Goal: Task Accomplishment & Management: Use online tool/utility

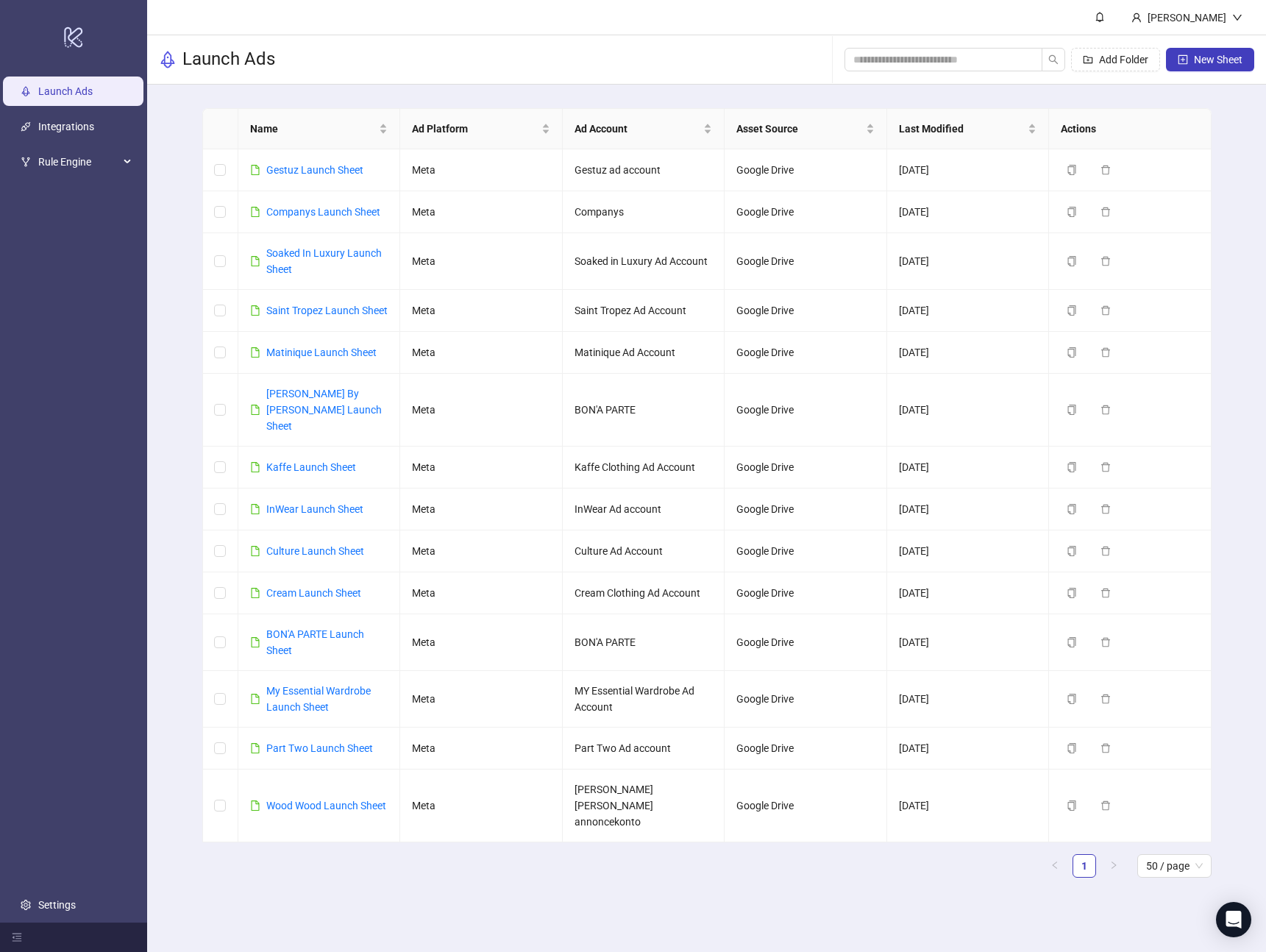
click at [419, 56] on div "Launch Ads Add Folder New Sheet" at bounding box center [706, 60] width 1119 height 50
click at [295, 633] on link "BON'A PARTE Launch Sheet" at bounding box center [315, 641] width 98 height 28
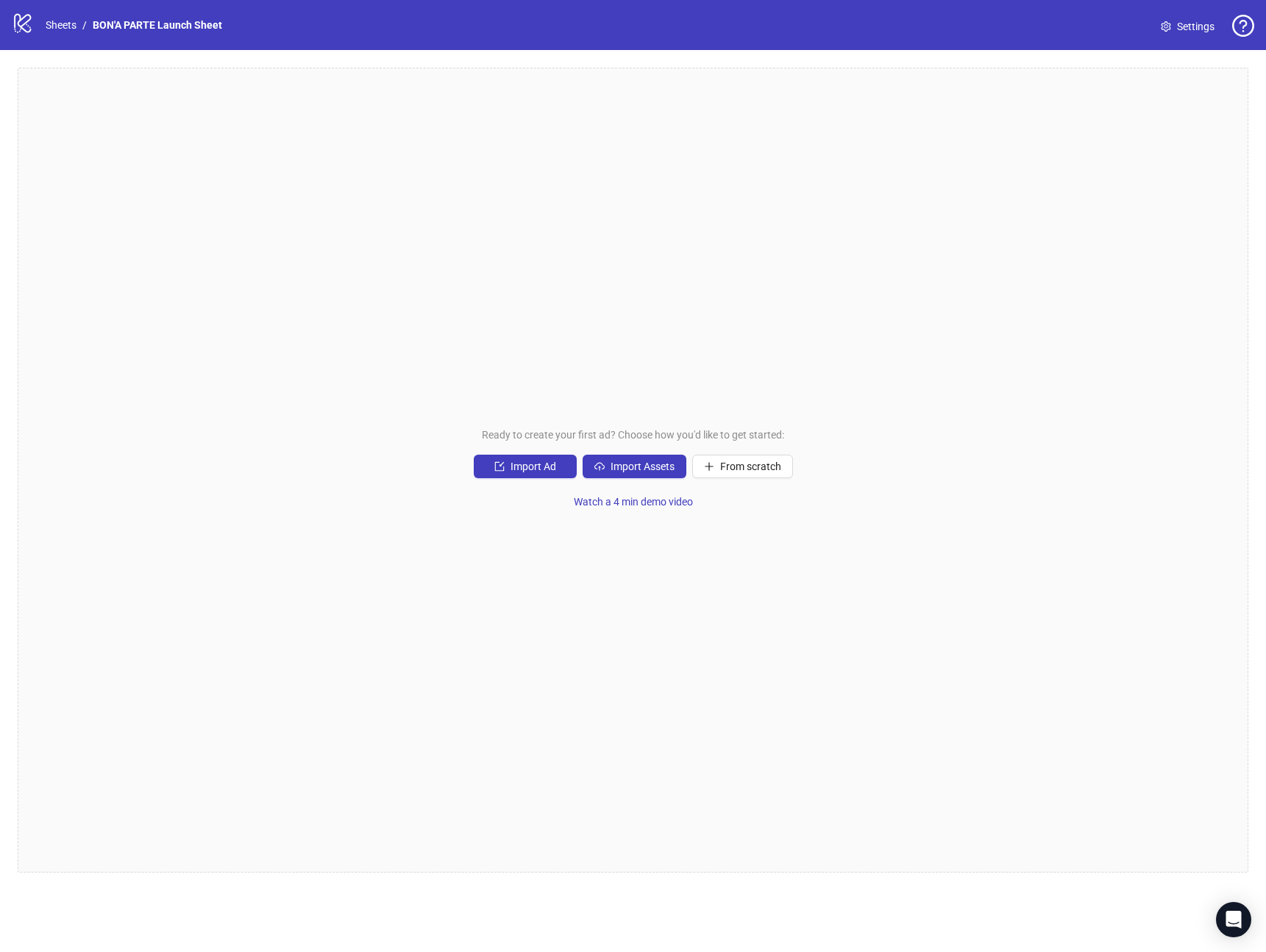
click at [1195, 29] on span "Settings" at bounding box center [1196, 27] width 38 height 17
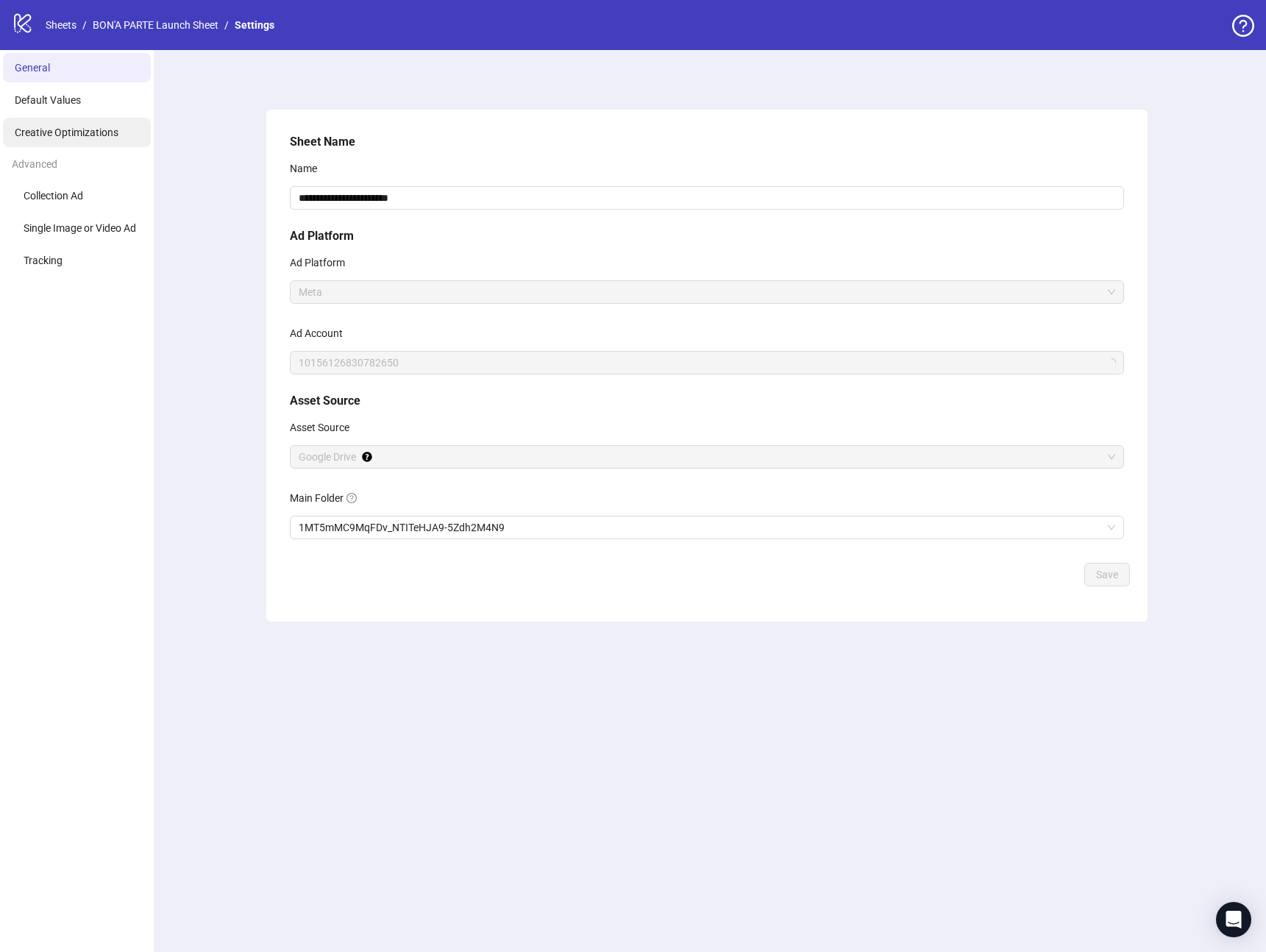
click at [78, 137] on span "Creative Optimizations" at bounding box center [67, 133] width 104 height 12
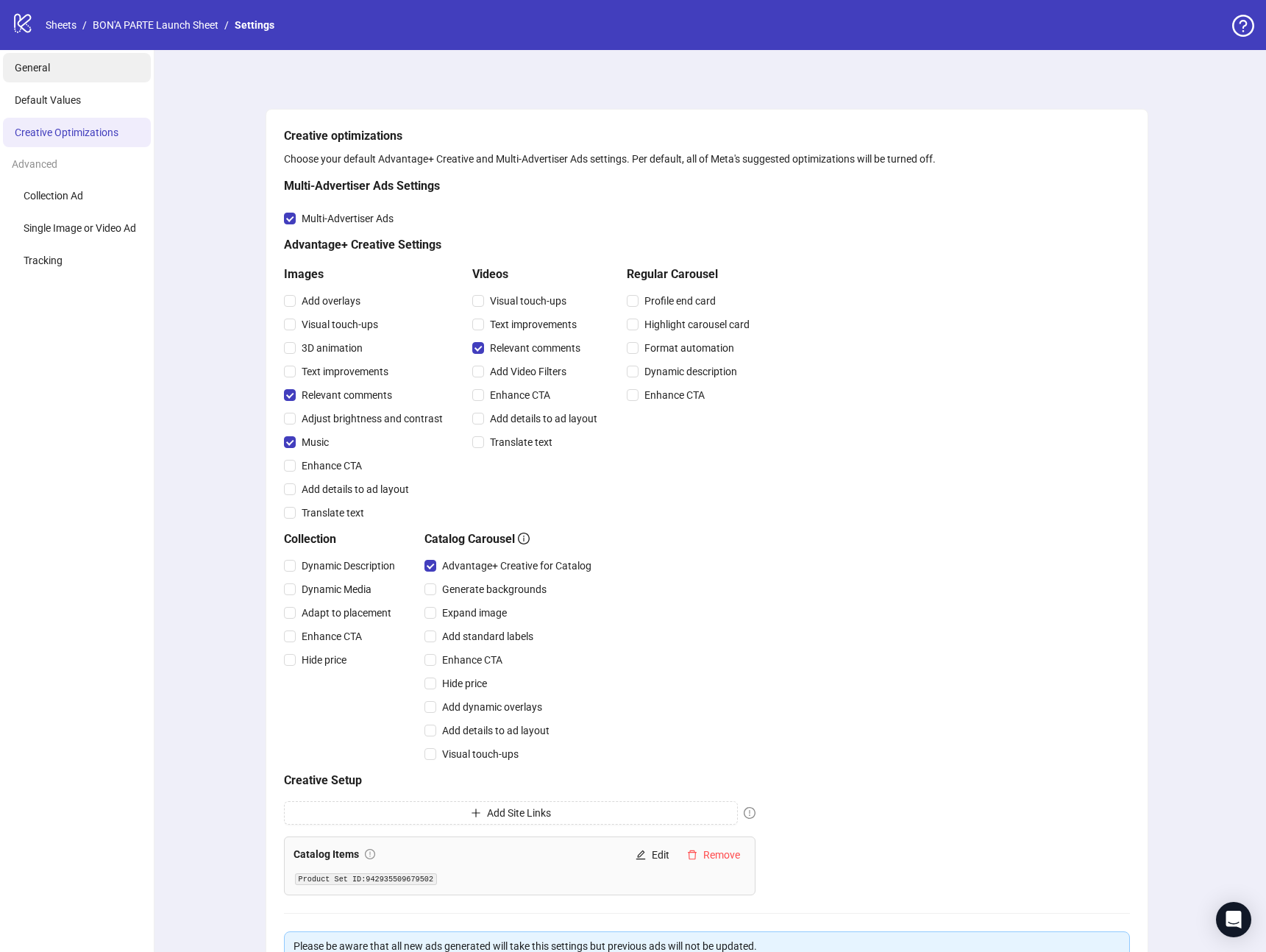
click at [62, 71] on li "General" at bounding box center [77, 68] width 148 height 29
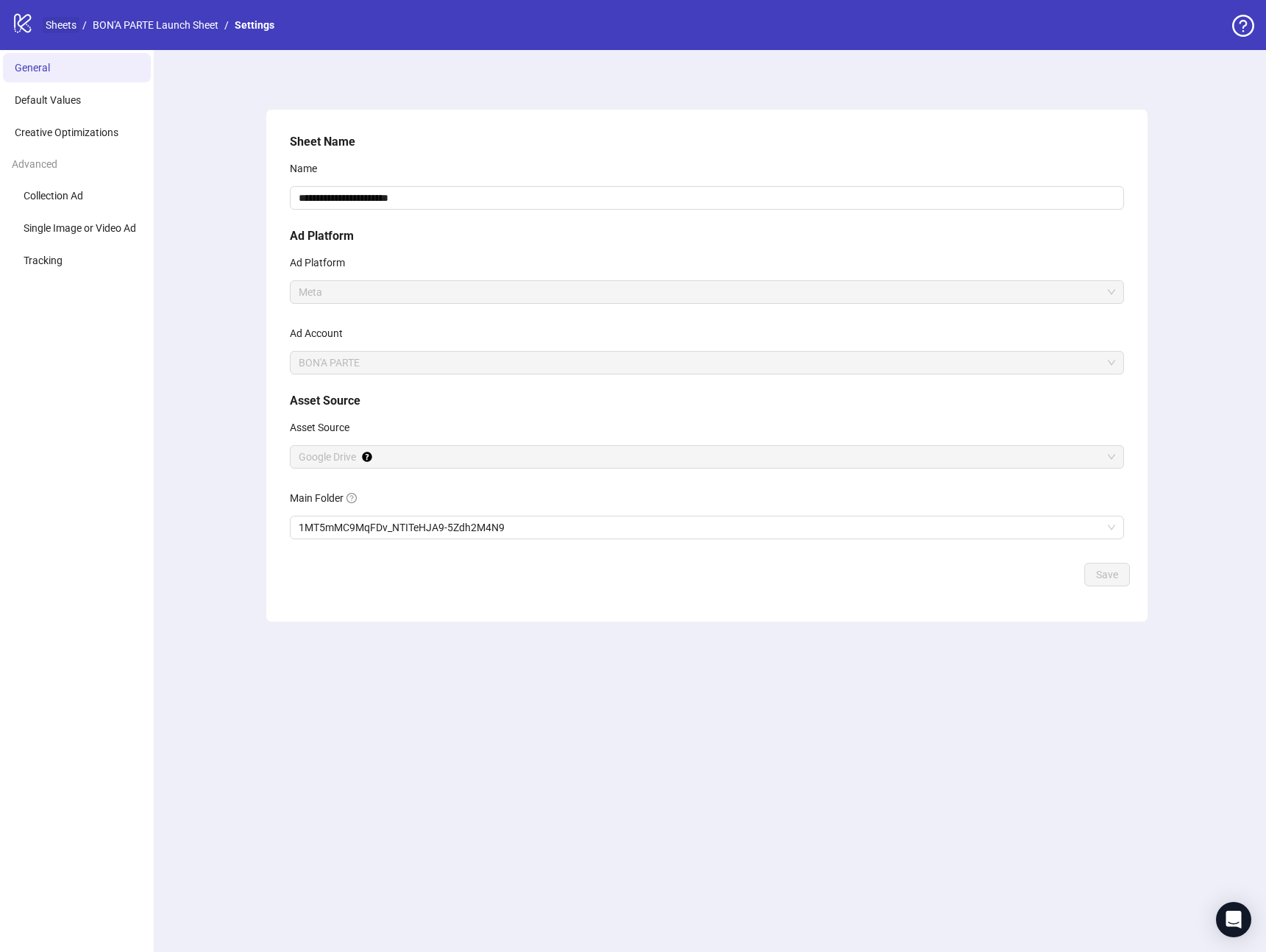
click at [69, 20] on link "Sheets" at bounding box center [61, 26] width 37 height 17
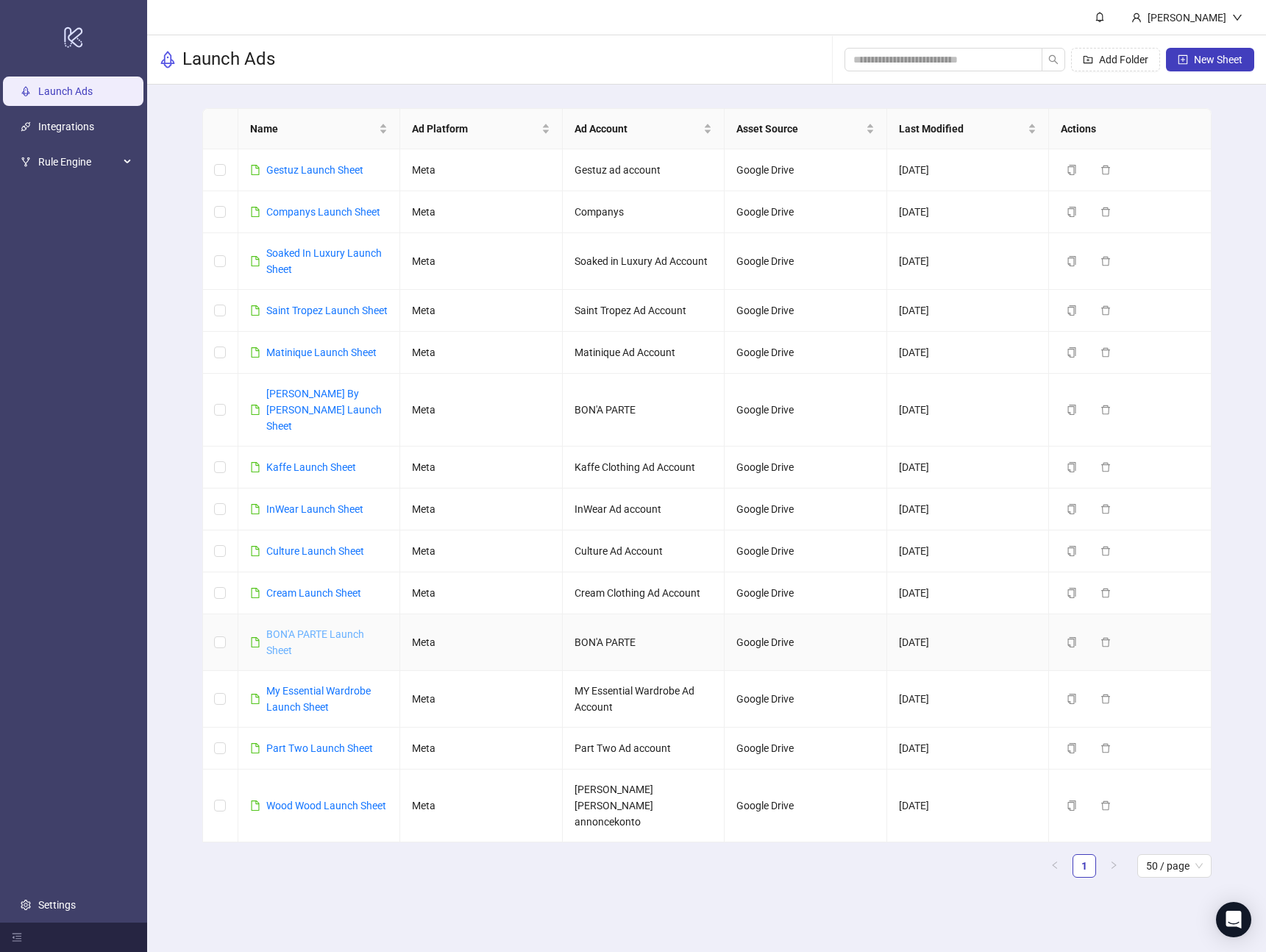
click at [300, 628] on link "BON'A PARTE Launch Sheet" at bounding box center [315, 641] width 98 height 28
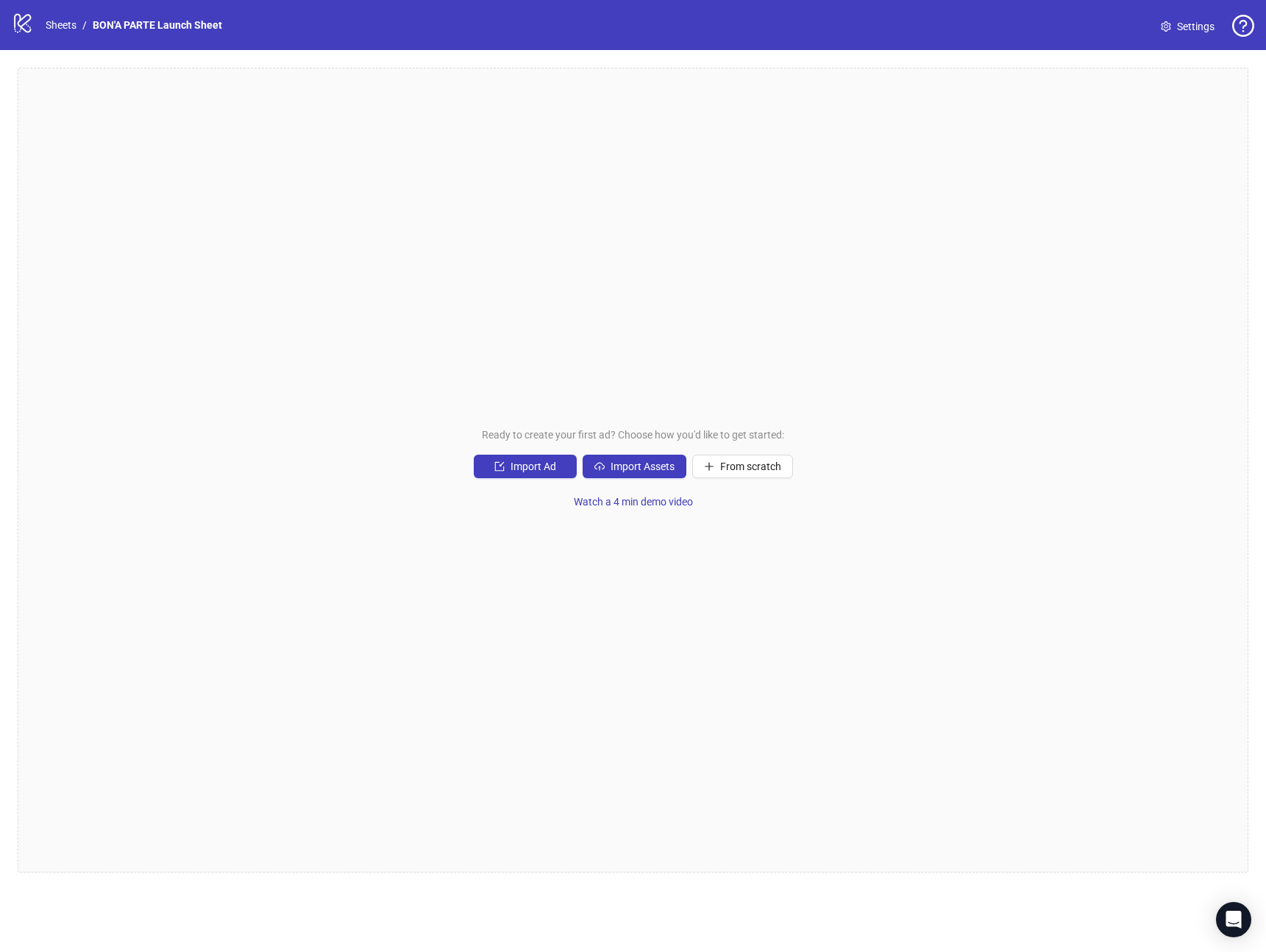
click at [583, 630] on div "Ready to create your first ad? Choose how you'd like to get started: Import Ad …" at bounding box center [633, 470] width 1231 height 805
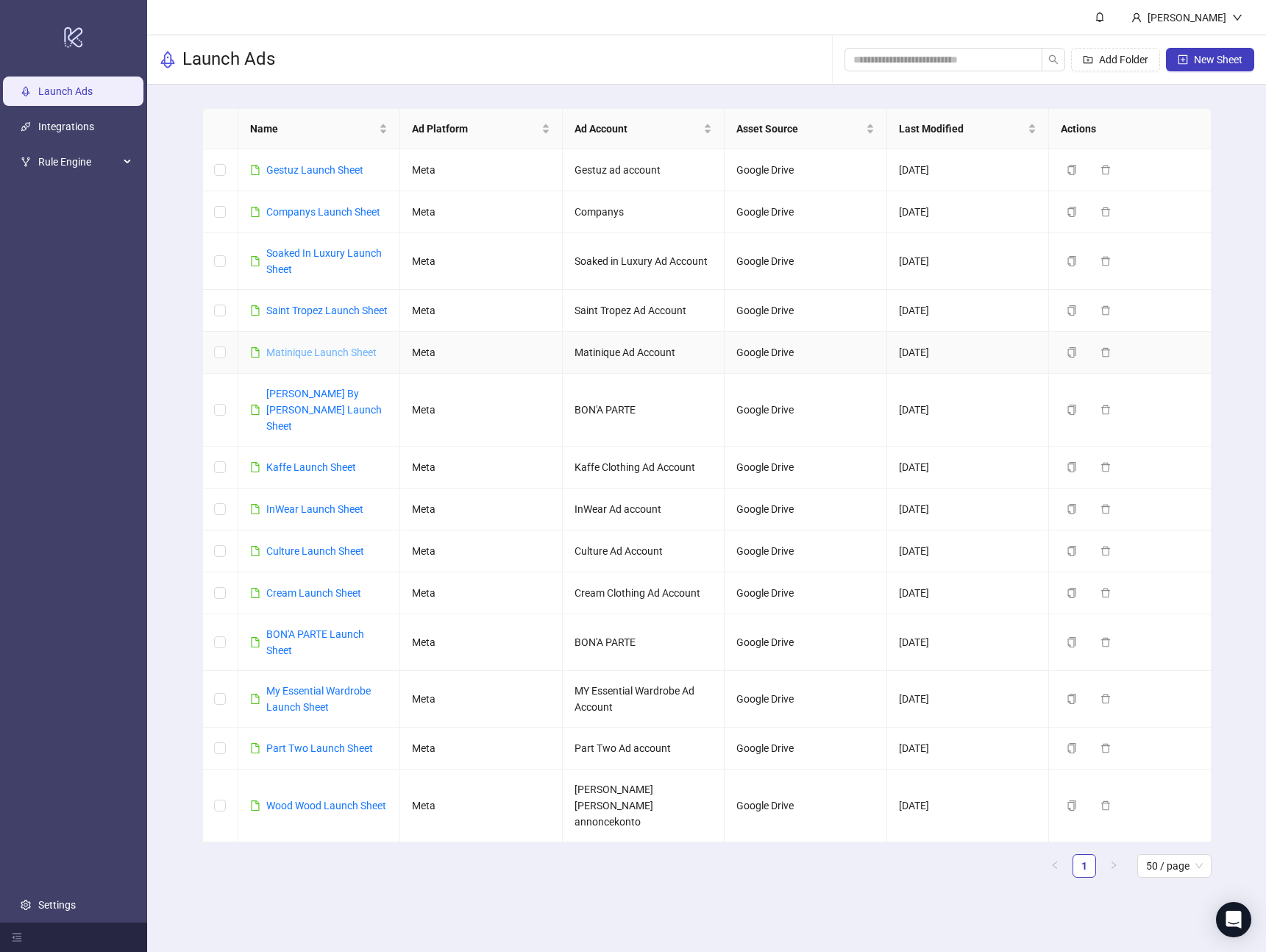
click at [304, 358] on link "Matinique Launch Sheet" at bounding box center [321, 353] width 110 height 12
click at [293, 308] on link "Saint Tropez Launch Sheet" at bounding box center [327, 311] width 122 height 12
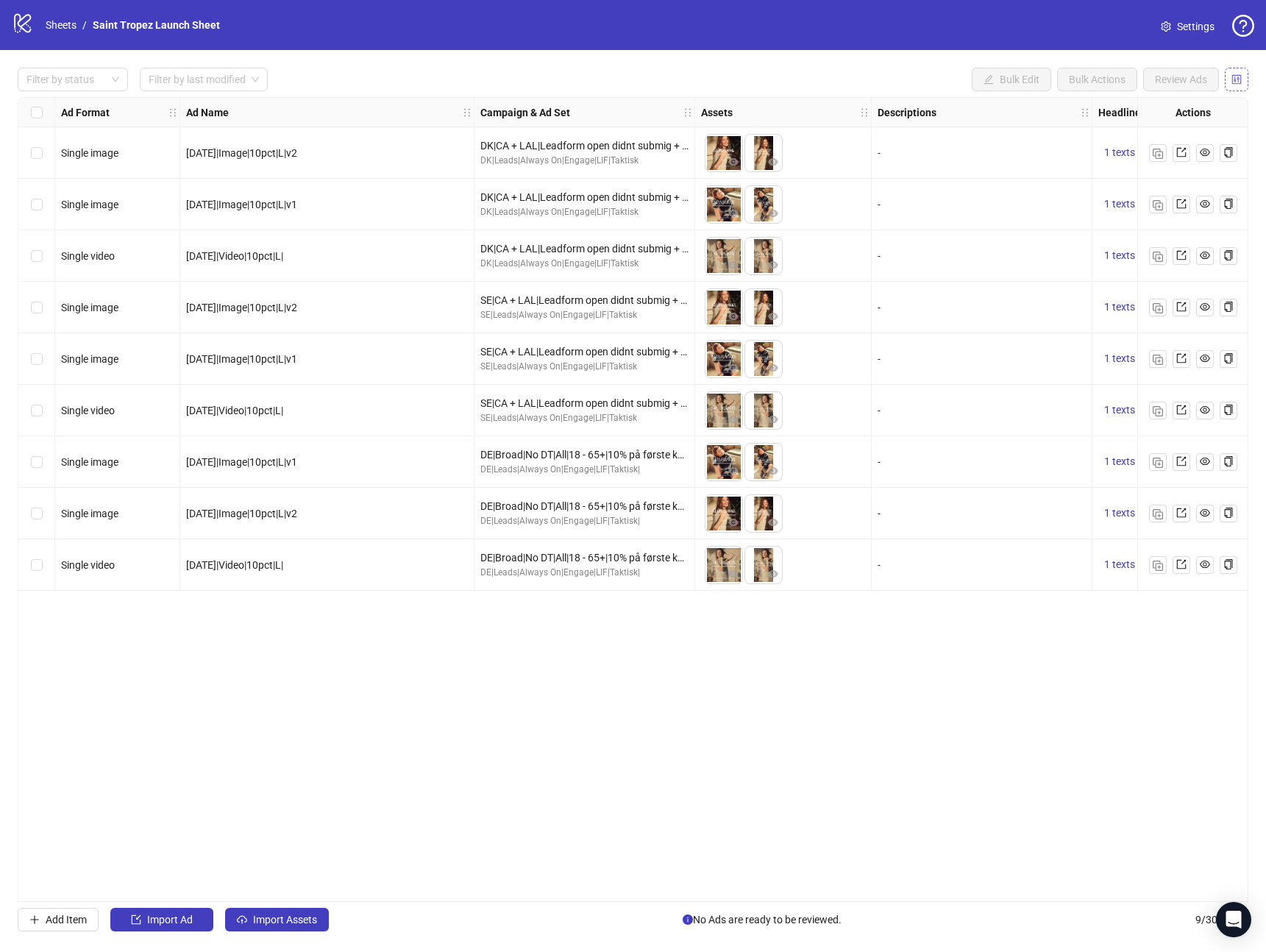
click at [1243, 78] on button "button" at bounding box center [1236, 79] width 23 height 23
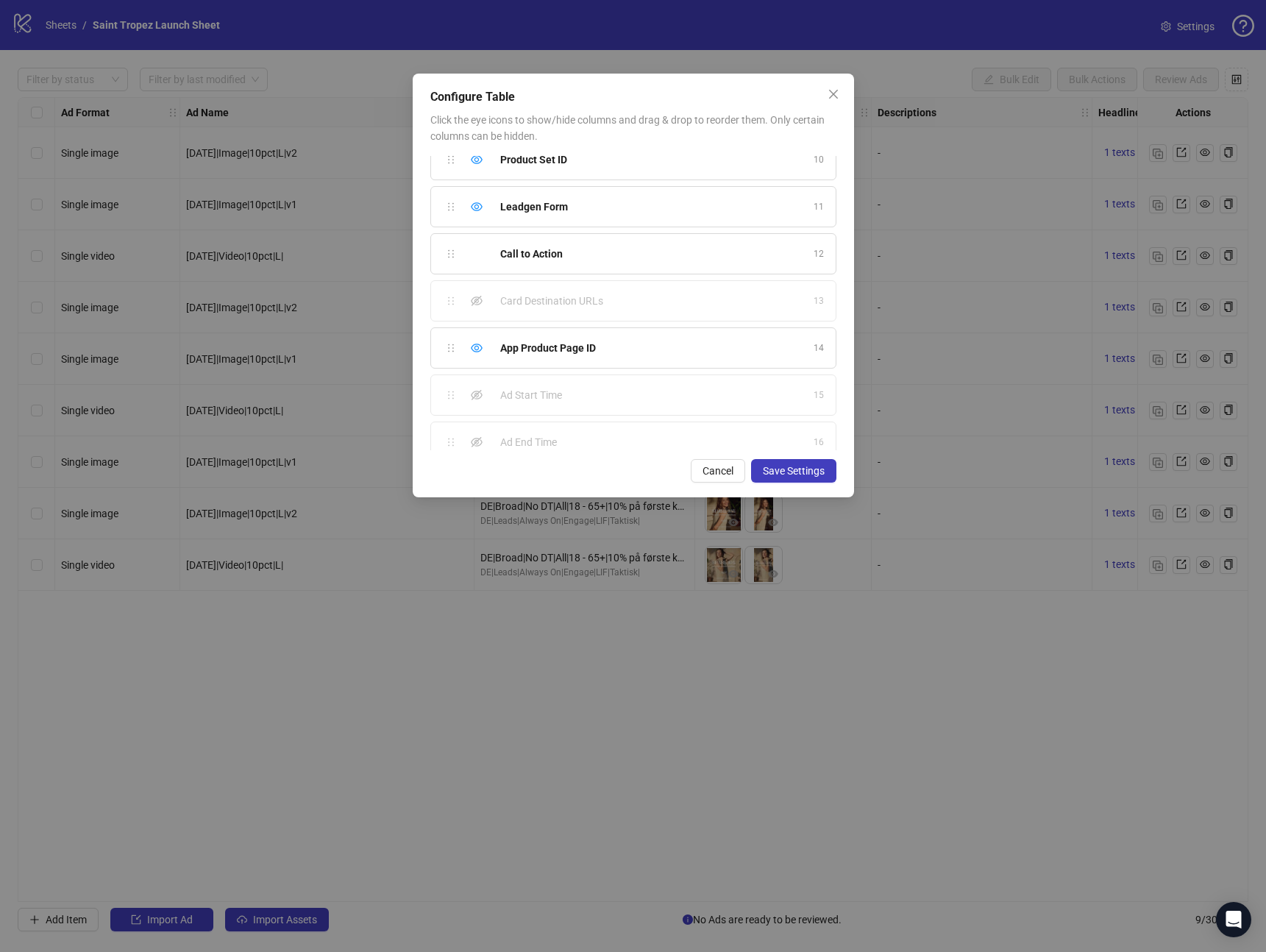
scroll to position [459, 0]
click at [452, 377] on div "Ad Format 1 Ad Name 2 Campaign & Ad Set 3 Assets 4 Descriptions 5 Headlines 6 P…" at bounding box center [633, 303] width 406 height 294
click at [473, 378] on icon "eye-invisible" at bounding box center [477, 377] width 12 height 12
click at [474, 424] on icon "eye-invisible" at bounding box center [477, 424] width 12 height 11
click at [792, 470] on span "Save Settings" at bounding box center [794, 471] width 62 height 12
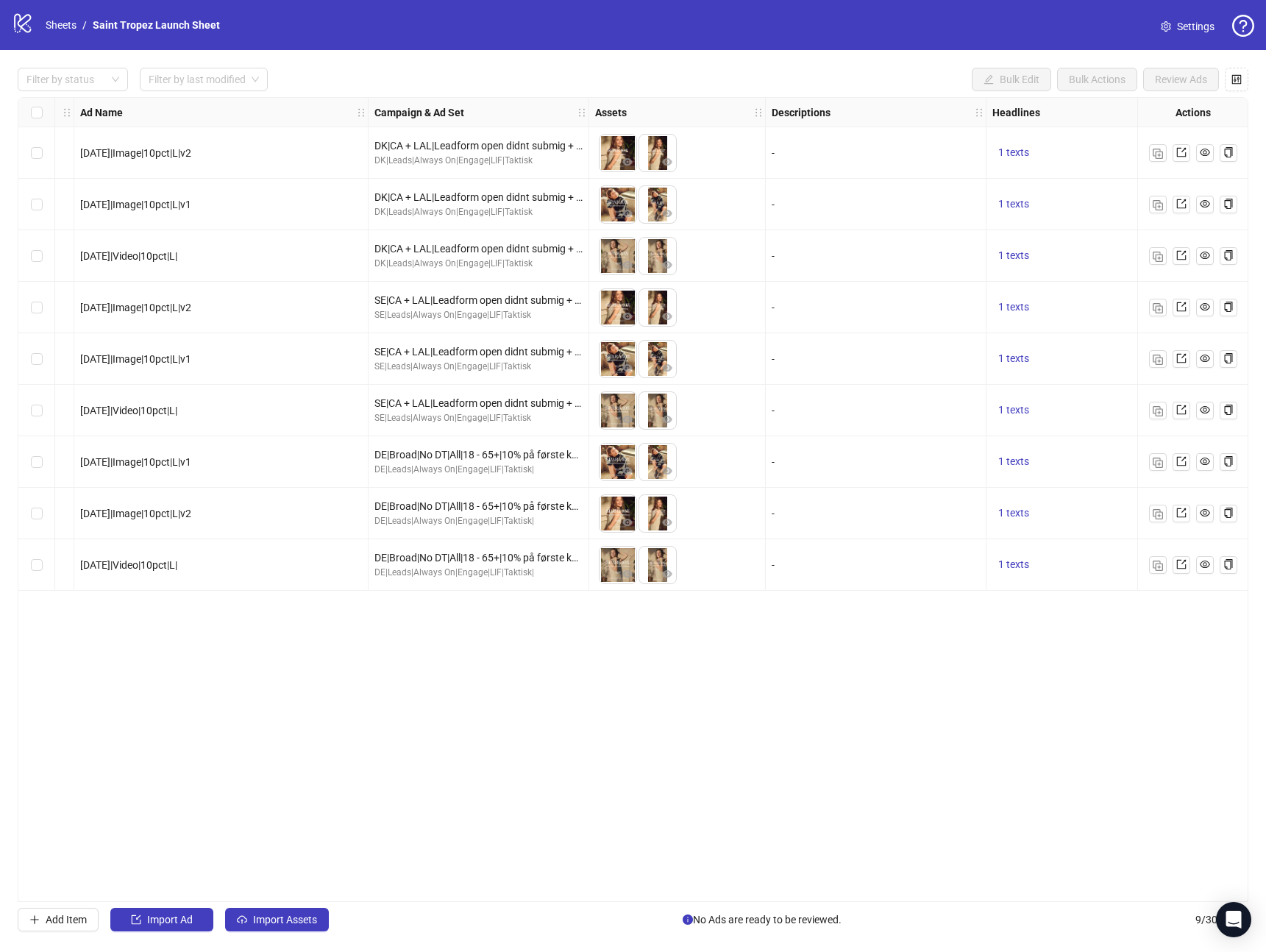
scroll to position [0, 0]
